Goal: Information Seeking & Learning: Learn about a topic

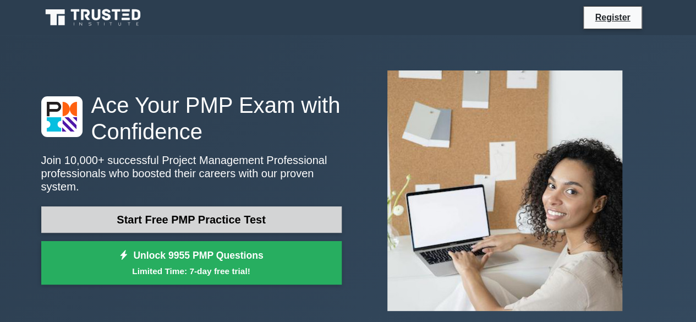
click at [270, 206] on link "Start Free PMP Practice Test" at bounding box center [191, 219] width 300 height 26
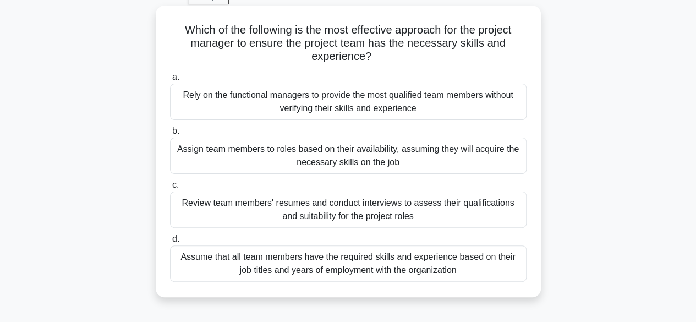
scroll to position [80, 0]
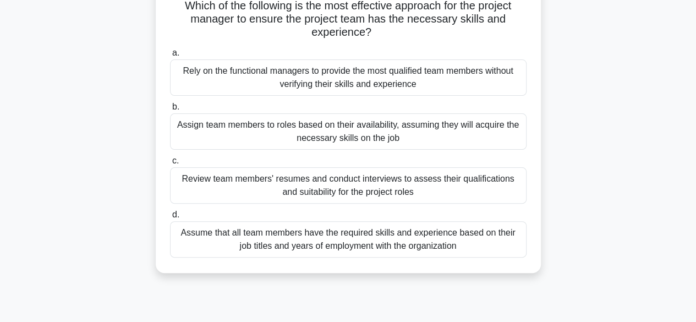
click at [414, 186] on div "Review team members' resumes and conduct interviews to assess their qualificati…" at bounding box center [348, 185] width 356 height 36
click at [170, 164] on input "c. Review team members' resumes and conduct interviews to assess their qualific…" at bounding box center [170, 160] width 0 height 7
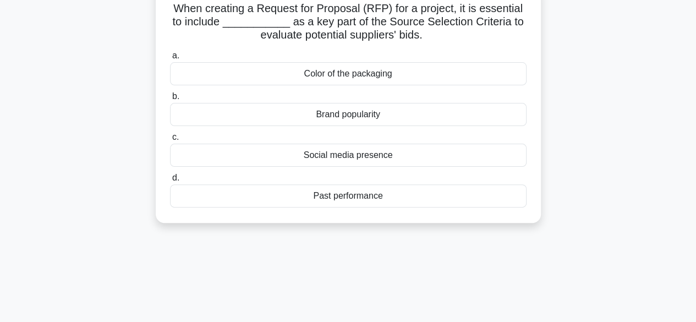
scroll to position [0, 0]
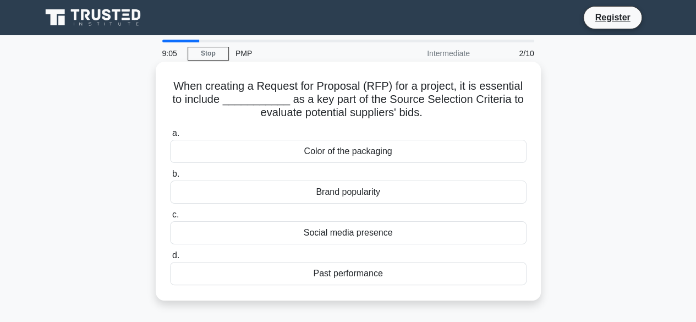
click at [397, 272] on div "Past performance" at bounding box center [348, 273] width 356 height 23
click at [170, 259] on input "d. Past performance" at bounding box center [170, 255] width 0 height 7
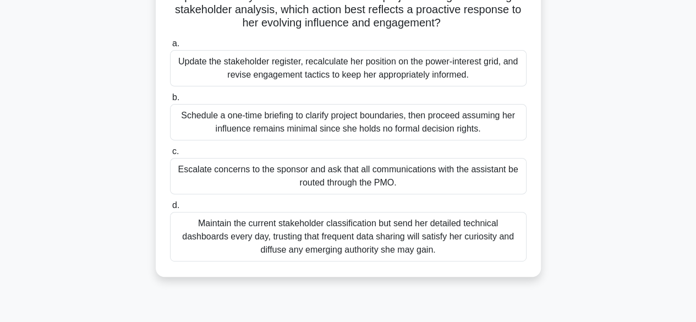
scroll to position [146, 0]
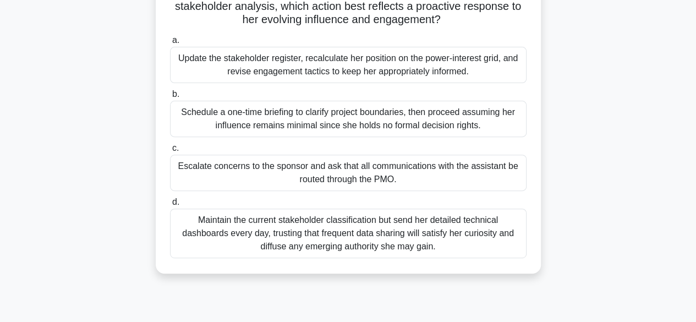
click at [344, 69] on div "Update the stakeholder register, recalculate her position on the power-interest…" at bounding box center [348, 65] width 356 height 36
click at [170, 44] on input "a. Update the stakeholder register, recalculate her position on the power-inter…" at bounding box center [170, 40] width 0 height 7
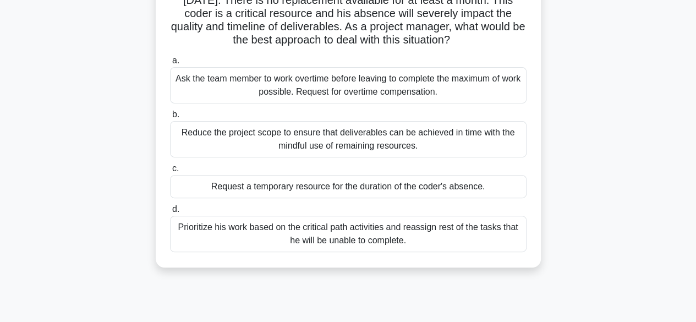
scroll to position [113, 0]
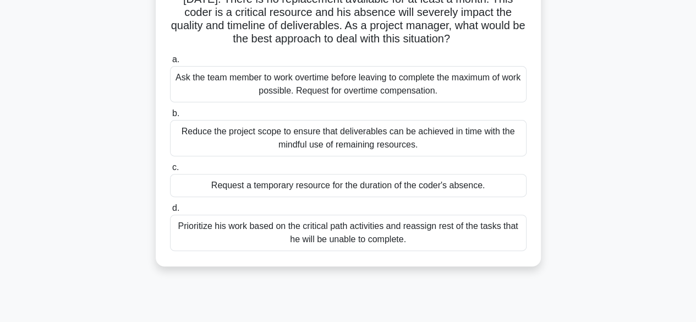
click at [386, 236] on div "Prioritize his work based on the critical path activities and reassign rest of …" at bounding box center [348, 232] width 356 height 36
click at [170, 212] on input "d. Prioritize his work based on the critical path activities and reassign rest …" at bounding box center [170, 208] width 0 height 7
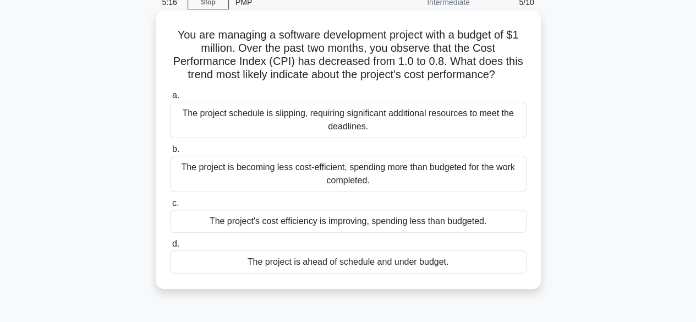
scroll to position [51, 0]
click at [300, 269] on div "The project is ahead of schedule and under budget." at bounding box center [348, 262] width 356 height 23
click at [170, 248] on input "d. The project is ahead of schedule and under budget." at bounding box center [170, 244] width 0 height 7
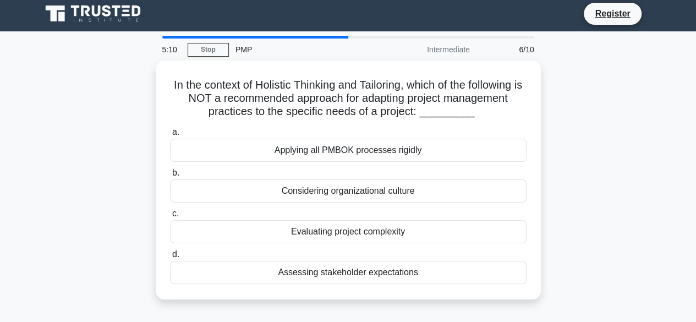
scroll to position [0, 0]
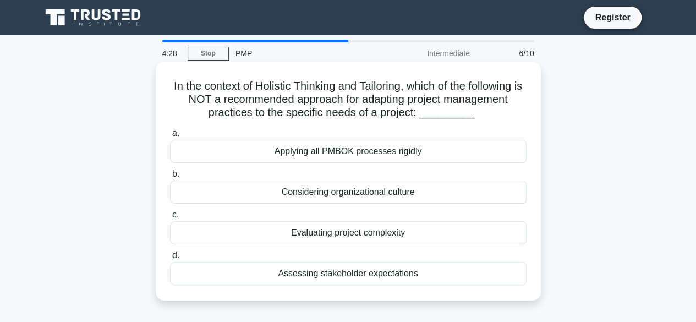
click at [291, 156] on div "Applying all PMBOK processes rigidly" at bounding box center [348, 151] width 356 height 23
click at [170, 137] on input "a. Applying all PMBOK processes rigidly" at bounding box center [170, 133] width 0 height 7
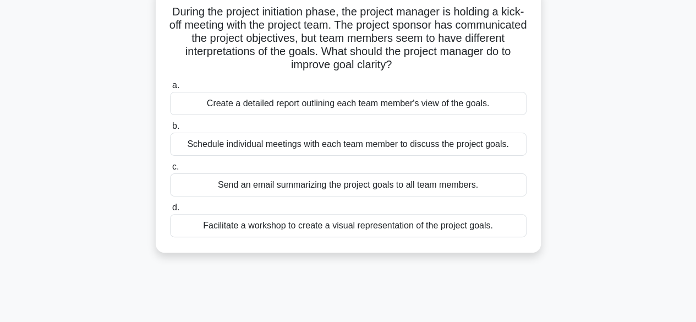
scroll to position [76, 0]
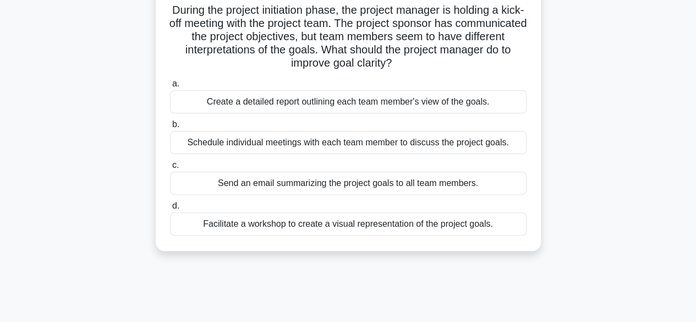
click at [337, 228] on div "Facilitate a workshop to create a visual representation of the project goals." at bounding box center [348, 223] width 356 height 23
click at [170, 210] on input "d. Facilitate a workshop to create a visual representation of the project goals." at bounding box center [170, 205] width 0 height 7
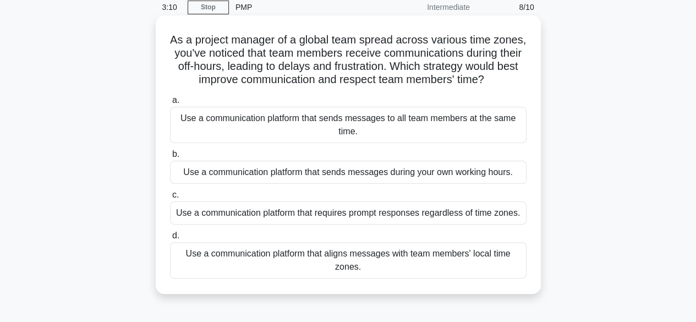
scroll to position [48, 0]
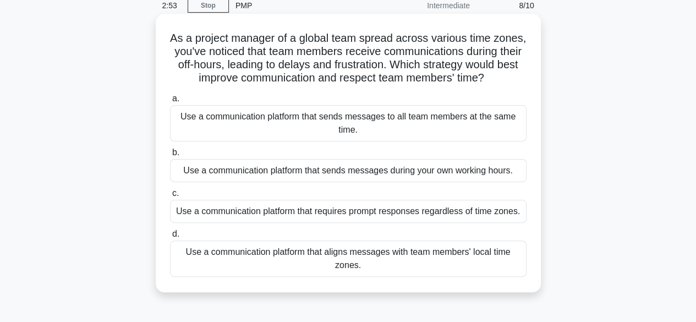
click at [350, 267] on div "Use a communication platform that aligns messages with team members' local time…" at bounding box center [348, 258] width 356 height 36
click at [170, 238] on input "d. Use a communication platform that aligns messages with team members' local t…" at bounding box center [170, 233] width 0 height 7
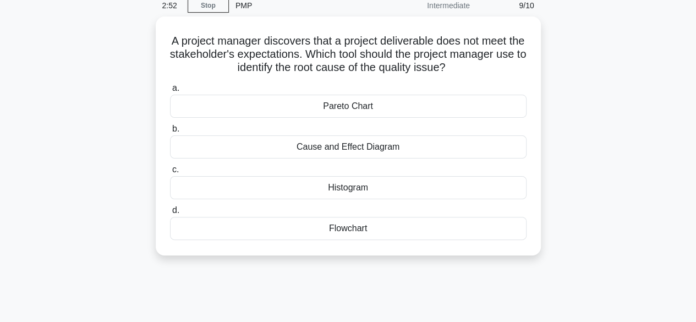
scroll to position [0, 0]
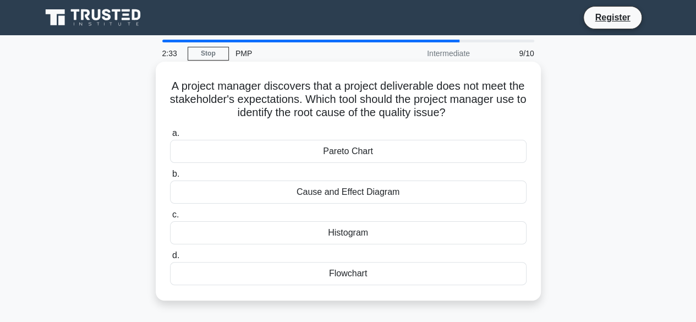
click at [294, 193] on div "Cause and Effect Diagram" at bounding box center [348, 191] width 356 height 23
click at [170, 178] on input "b. Cause and Effect Diagram" at bounding box center [170, 173] width 0 height 7
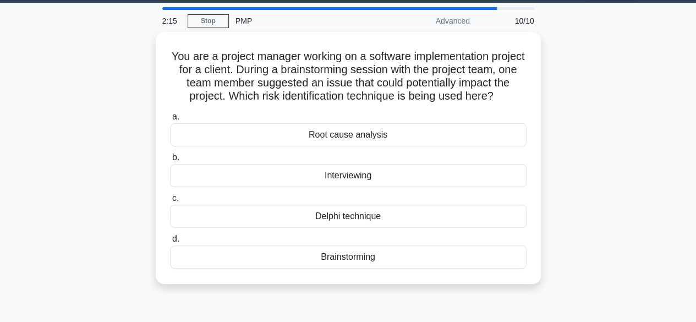
scroll to position [32, 0]
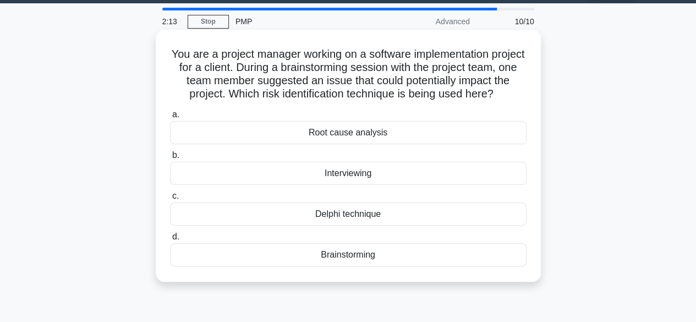
click at [230, 144] on div "Root cause analysis" at bounding box center [348, 132] width 356 height 23
click at [170, 118] on input "a. Root cause analysis" at bounding box center [170, 114] width 0 height 7
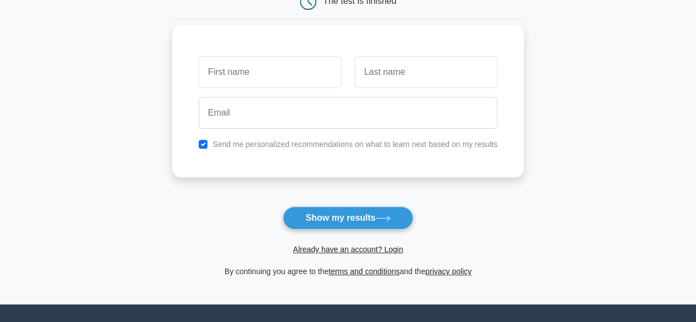
scroll to position [128, 0]
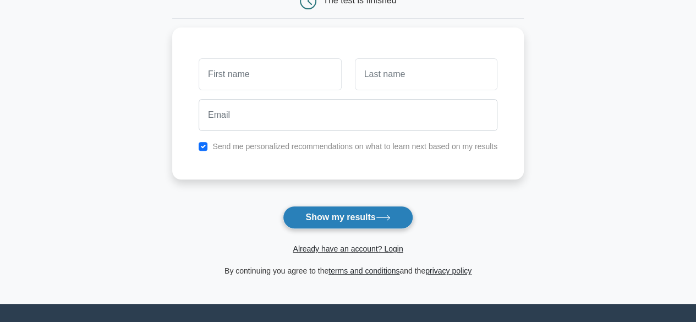
click at [307, 220] on button "Show my results" at bounding box center [348, 217] width 130 height 23
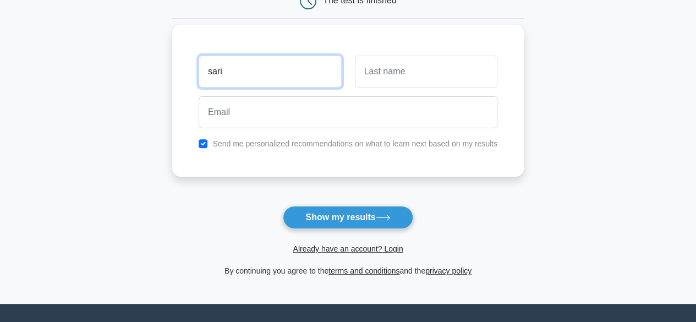
type input "sari"
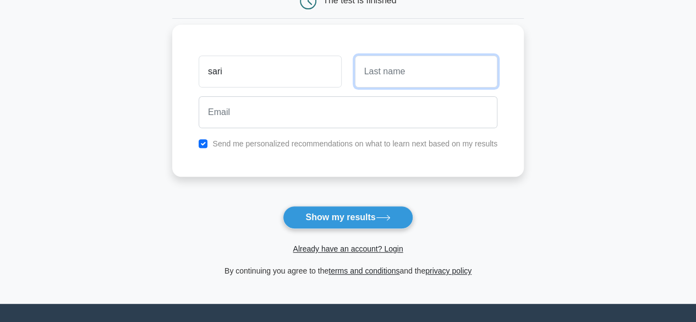
click at [385, 64] on input "text" at bounding box center [426, 72] width 142 height 32
type input "[PERSON_NAME]"
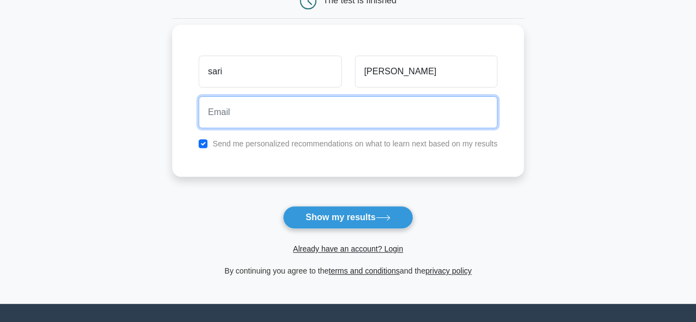
click at [325, 117] on input "email" at bounding box center [348, 112] width 299 height 32
type input "[EMAIL_ADDRESS][DOMAIN_NAME]"
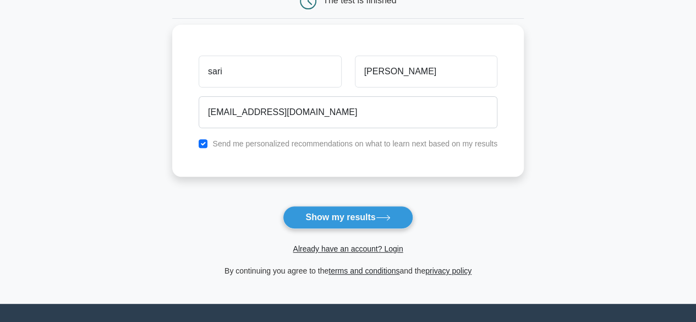
click at [221, 144] on label "Send me personalized recommendations on what to learn next based on my results" at bounding box center [354, 143] width 285 height 9
click at [204, 146] on input "checkbox" at bounding box center [203, 143] width 9 height 9
checkbox input "false"
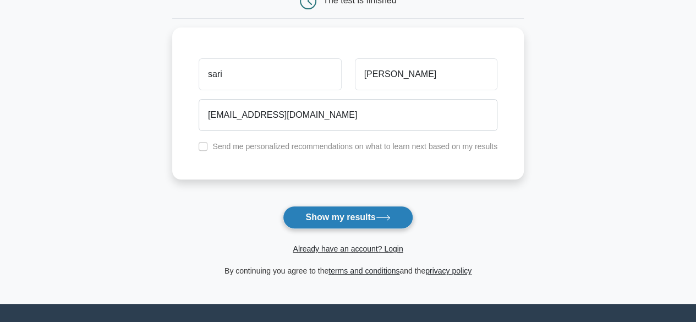
click at [331, 220] on button "Show my results" at bounding box center [348, 217] width 130 height 23
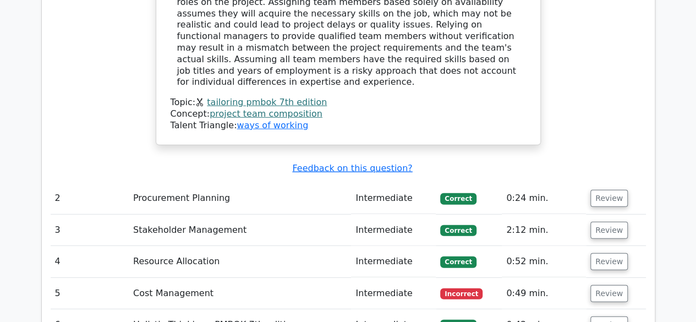
scroll to position [1401, 0]
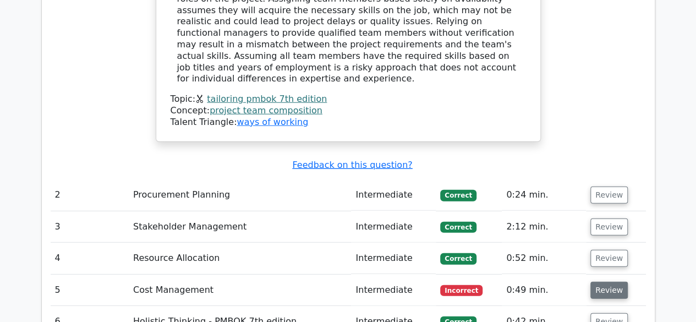
click at [596, 282] on button "Review" at bounding box center [608, 290] width 37 height 17
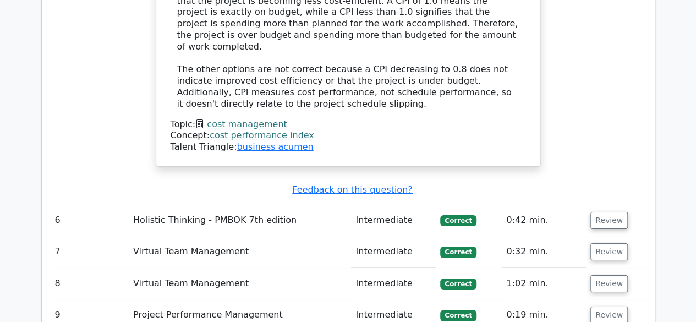
scroll to position [2027, 0]
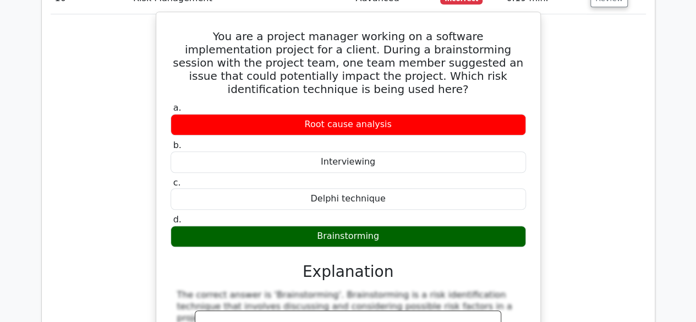
scroll to position [2362, 0]
